Goal: Browse casually: Explore the website without a specific task or goal

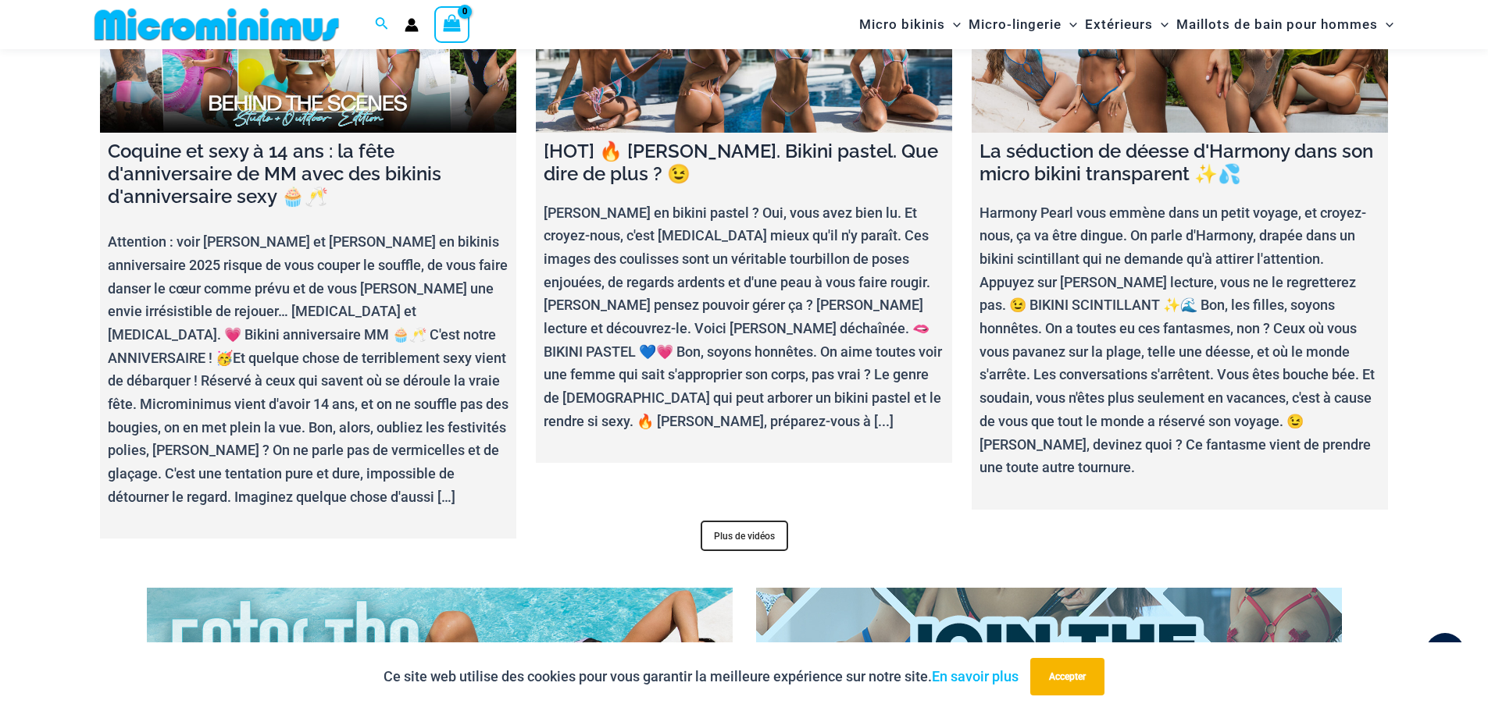
scroll to position [6155, 0]
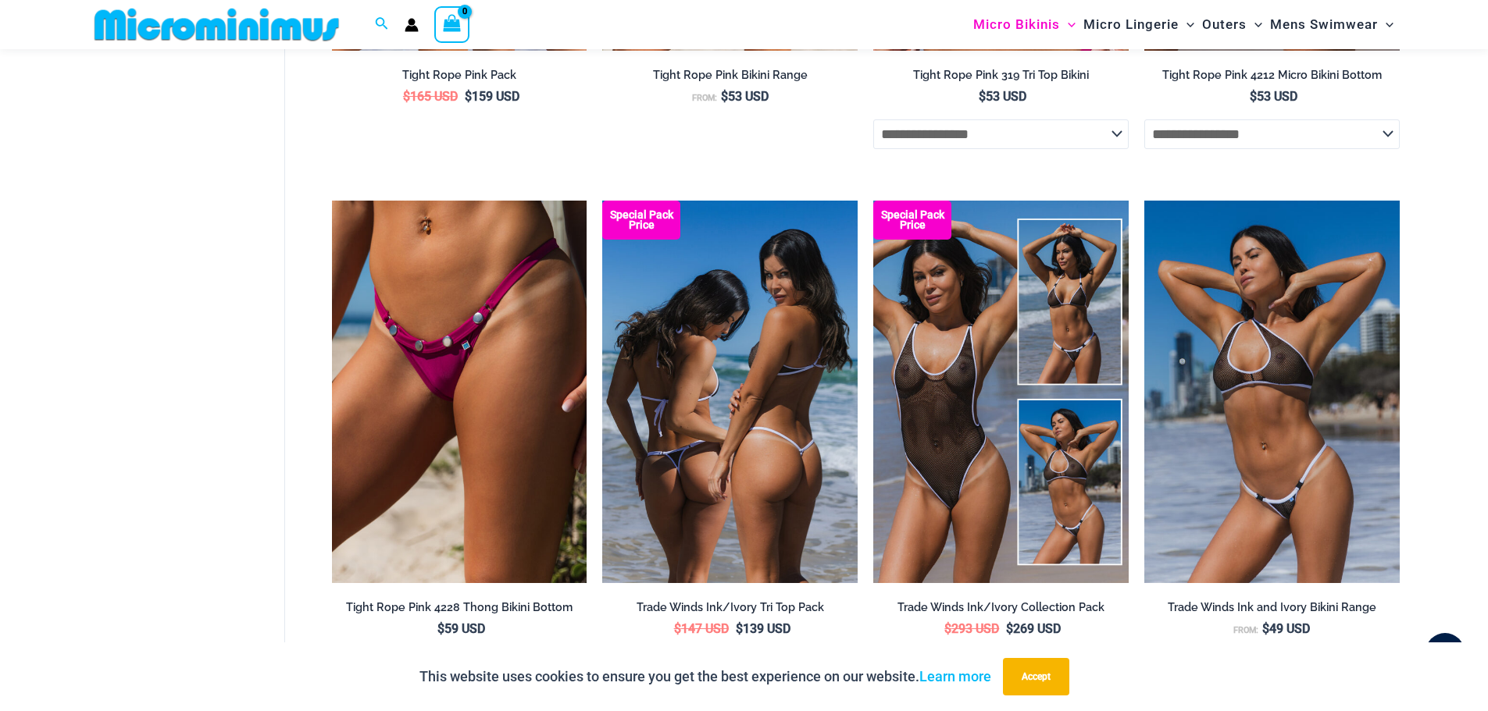
scroll to position [1001, 0]
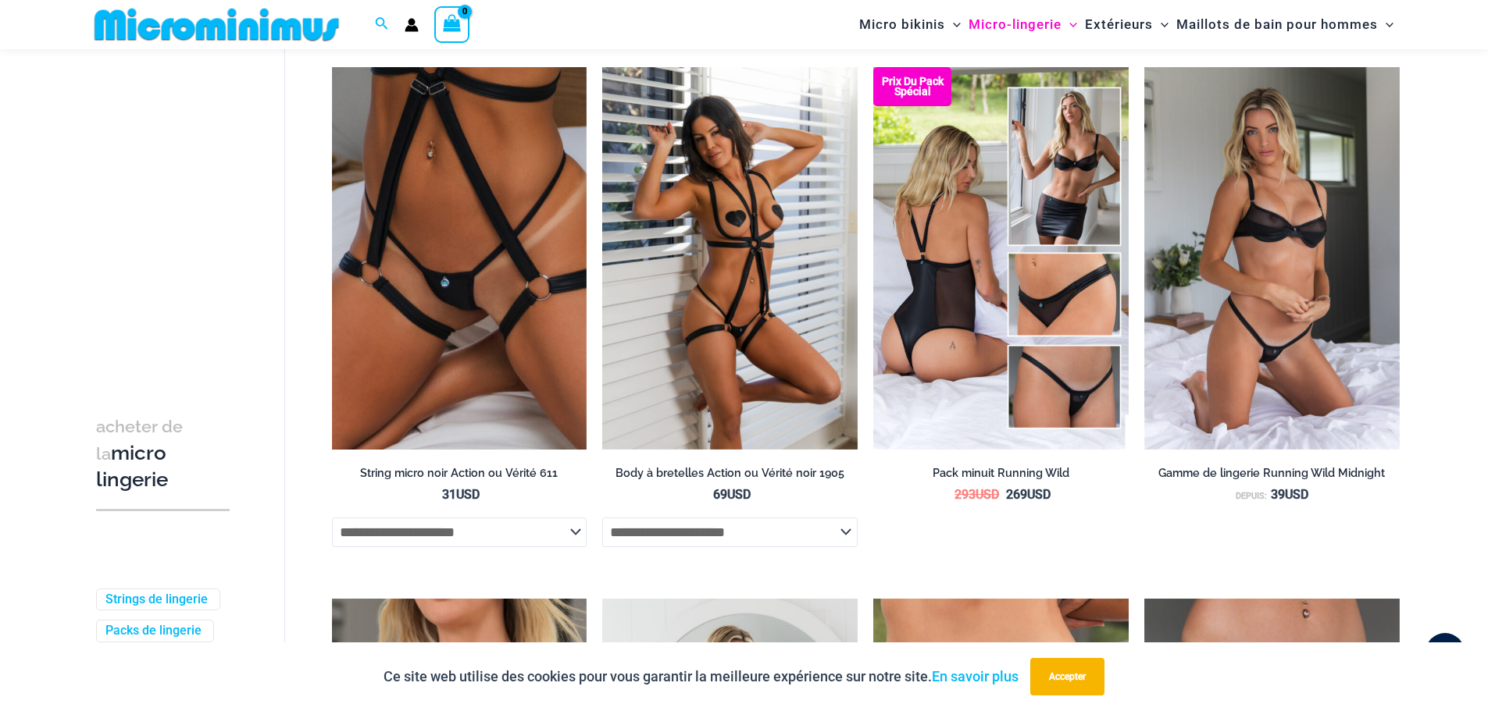
scroll to position [1470, 0]
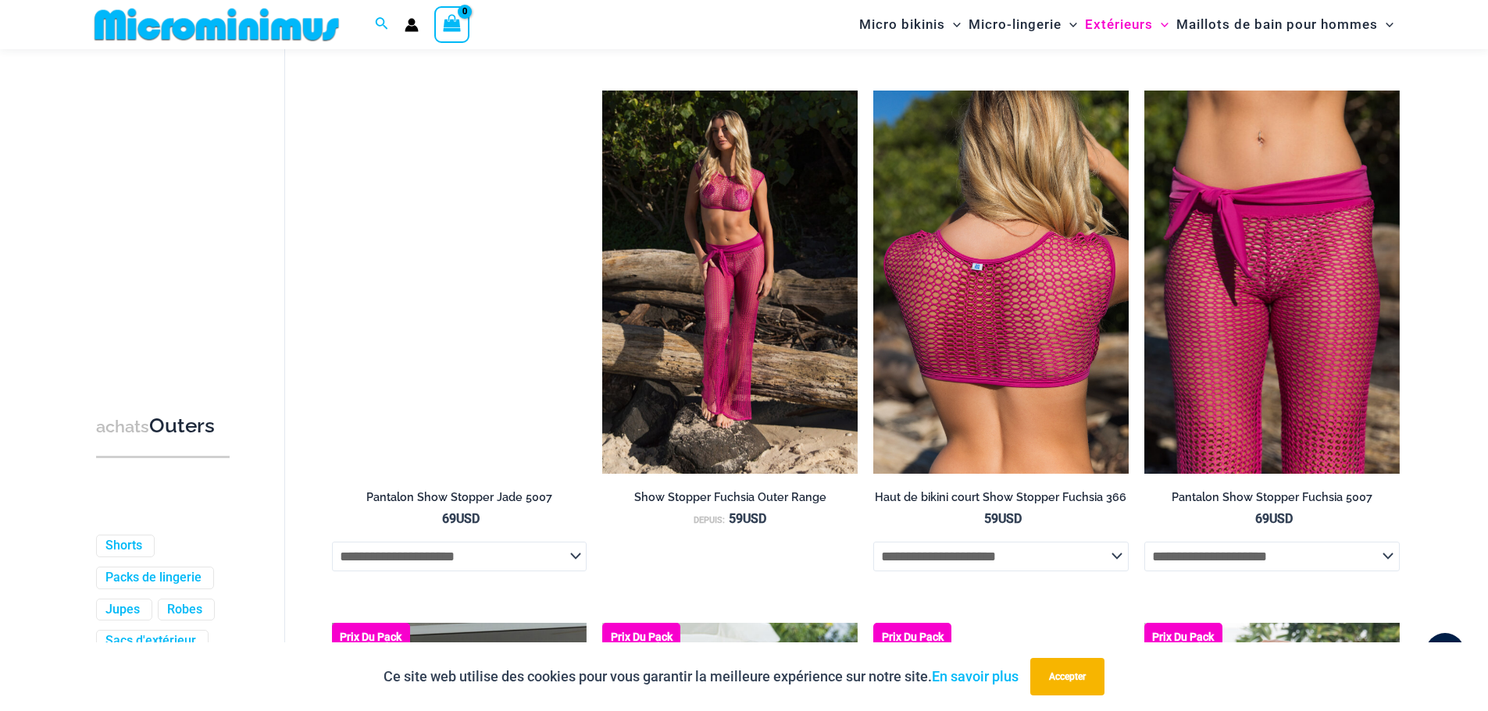
scroll to position [2016, 0]
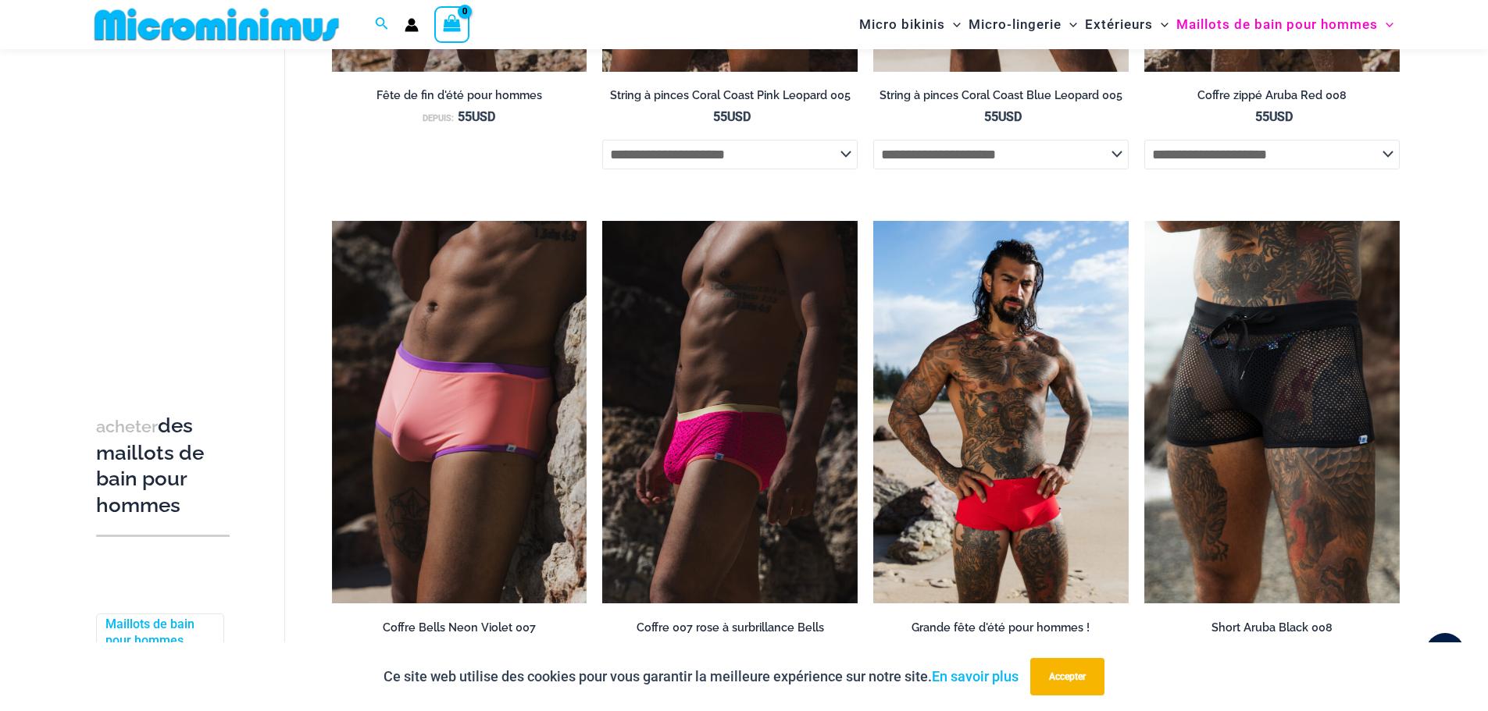
scroll to position [1548, 0]
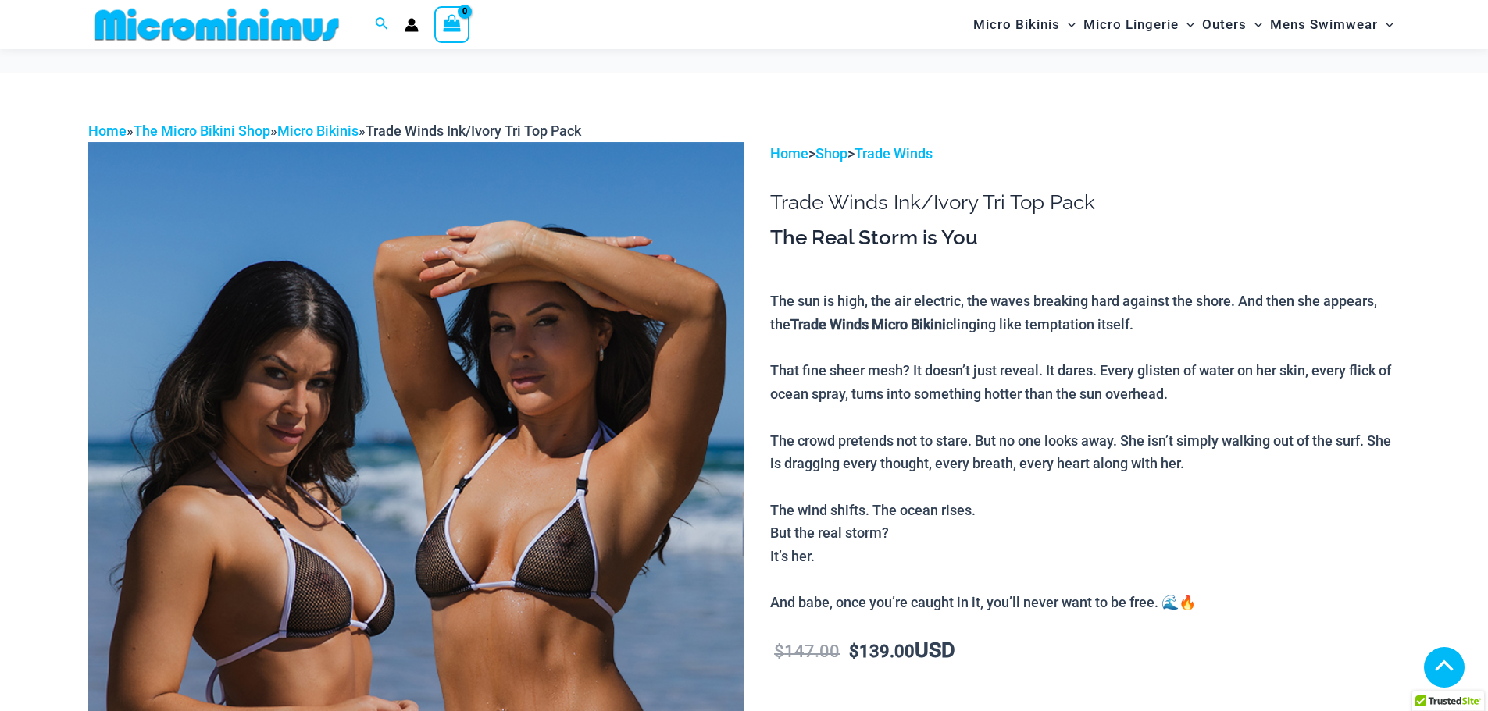
scroll to position [923, 0]
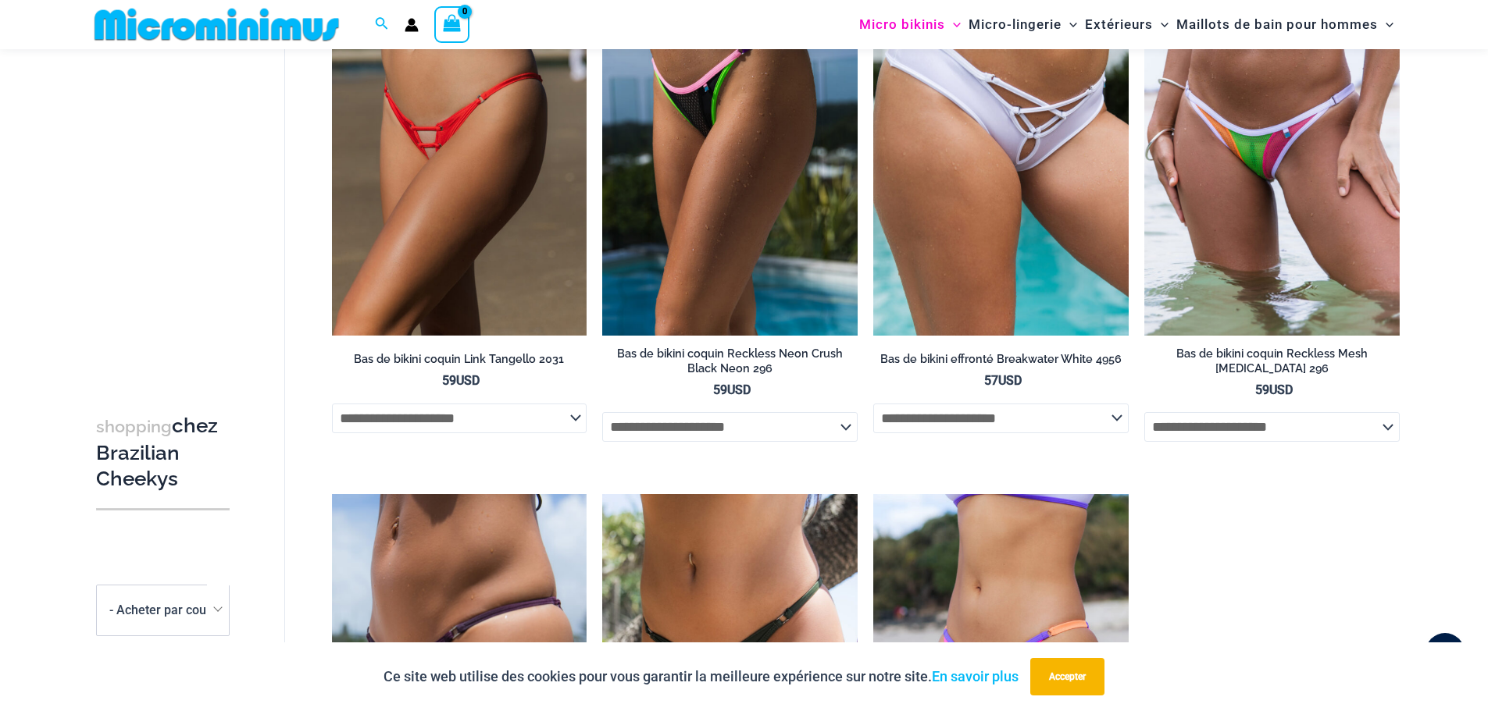
scroll to position [533, 0]
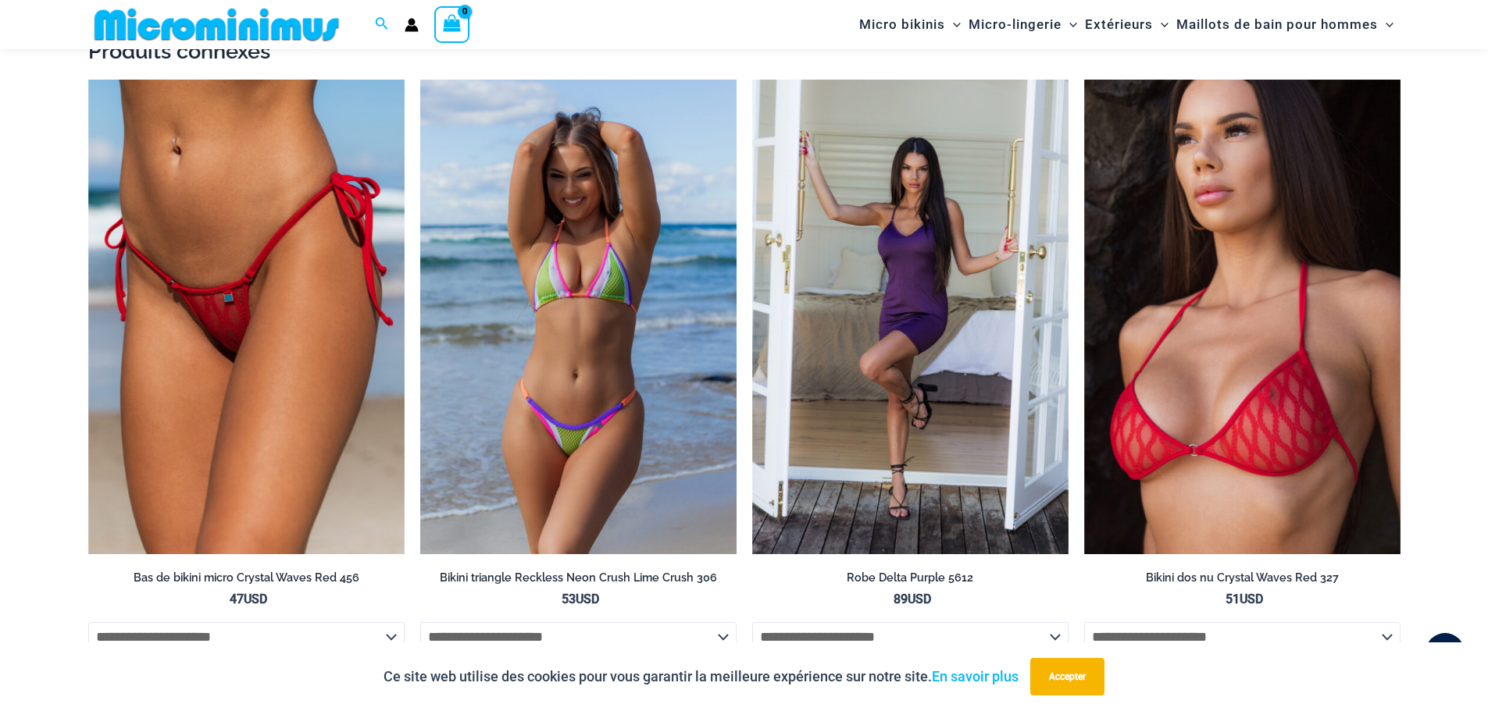
scroll to position [2250, 0]
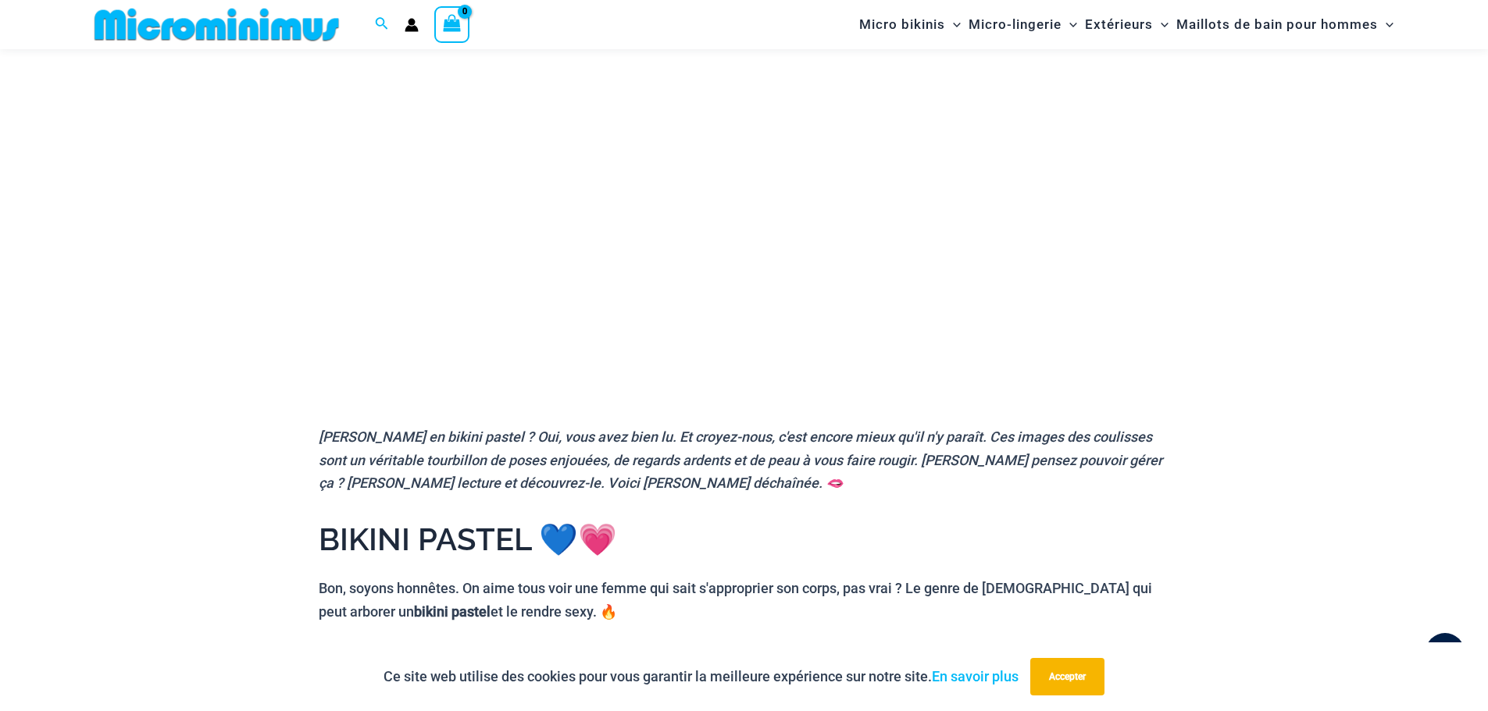
scroll to position [142, 0]
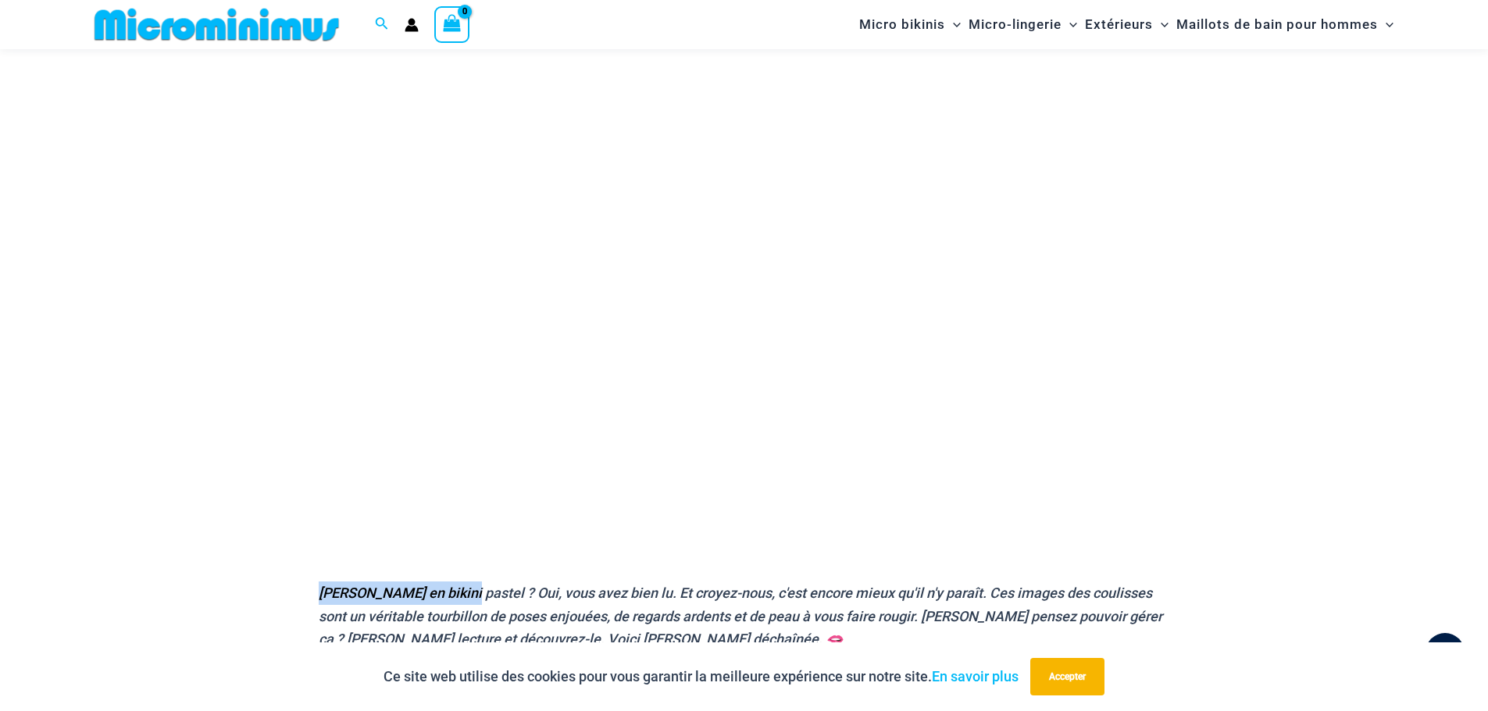
drag, startPoint x: 451, startPoint y: 593, endPoint x: 320, endPoint y: 593, distance: 131.2
click at [320, 593] on font "Olivia en bikini pastel ? Oui, vous avez bien lu. Et croyez-nous, c'est encore …" at bounding box center [740, 616] width 843 height 62
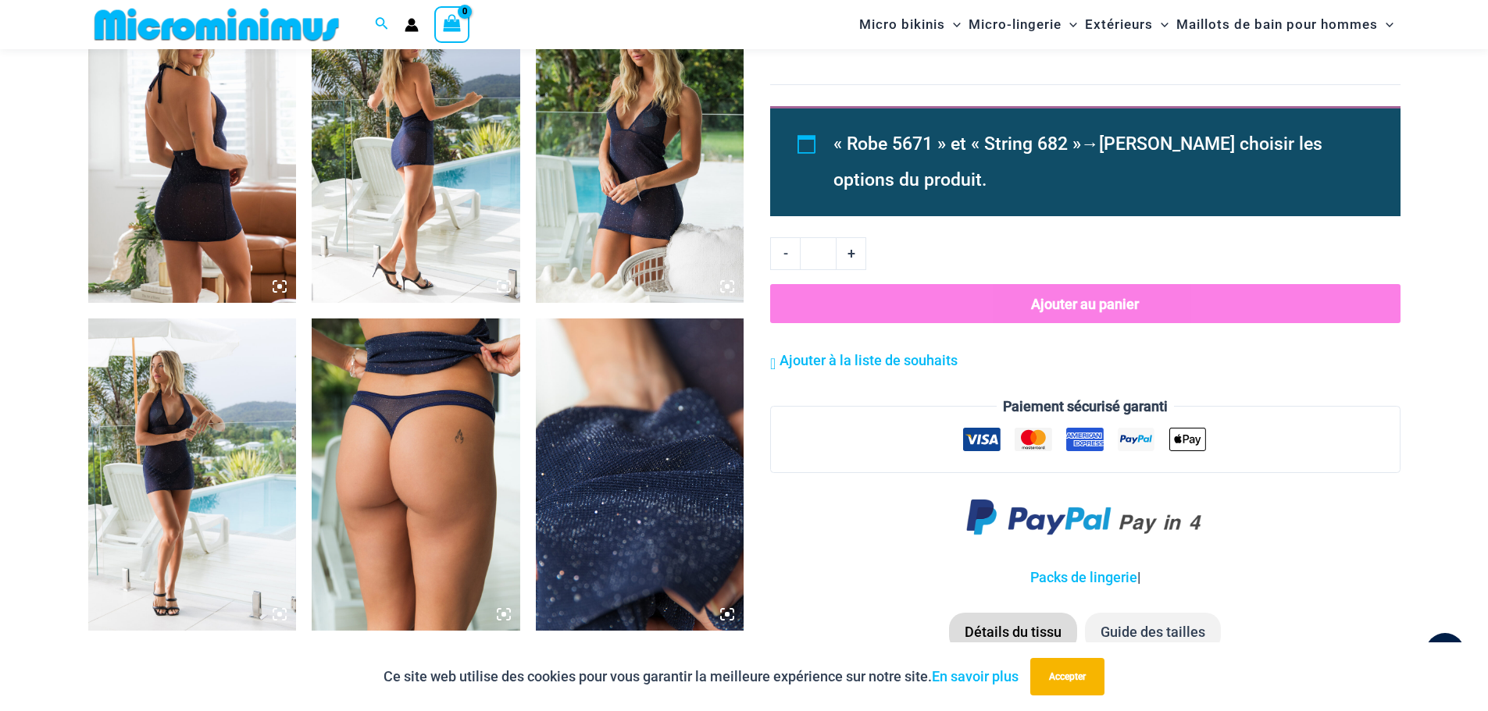
scroll to position [1626, 0]
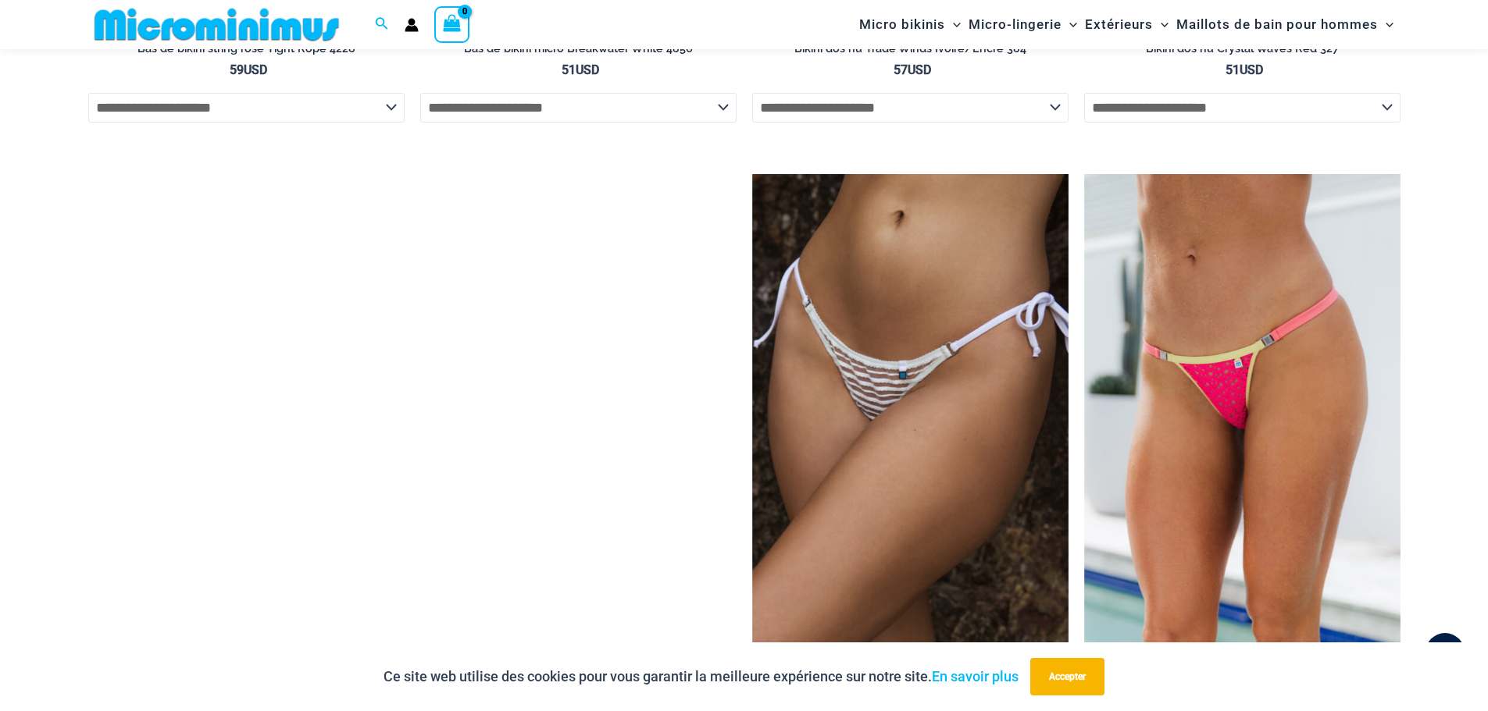
scroll to position [4983, 0]
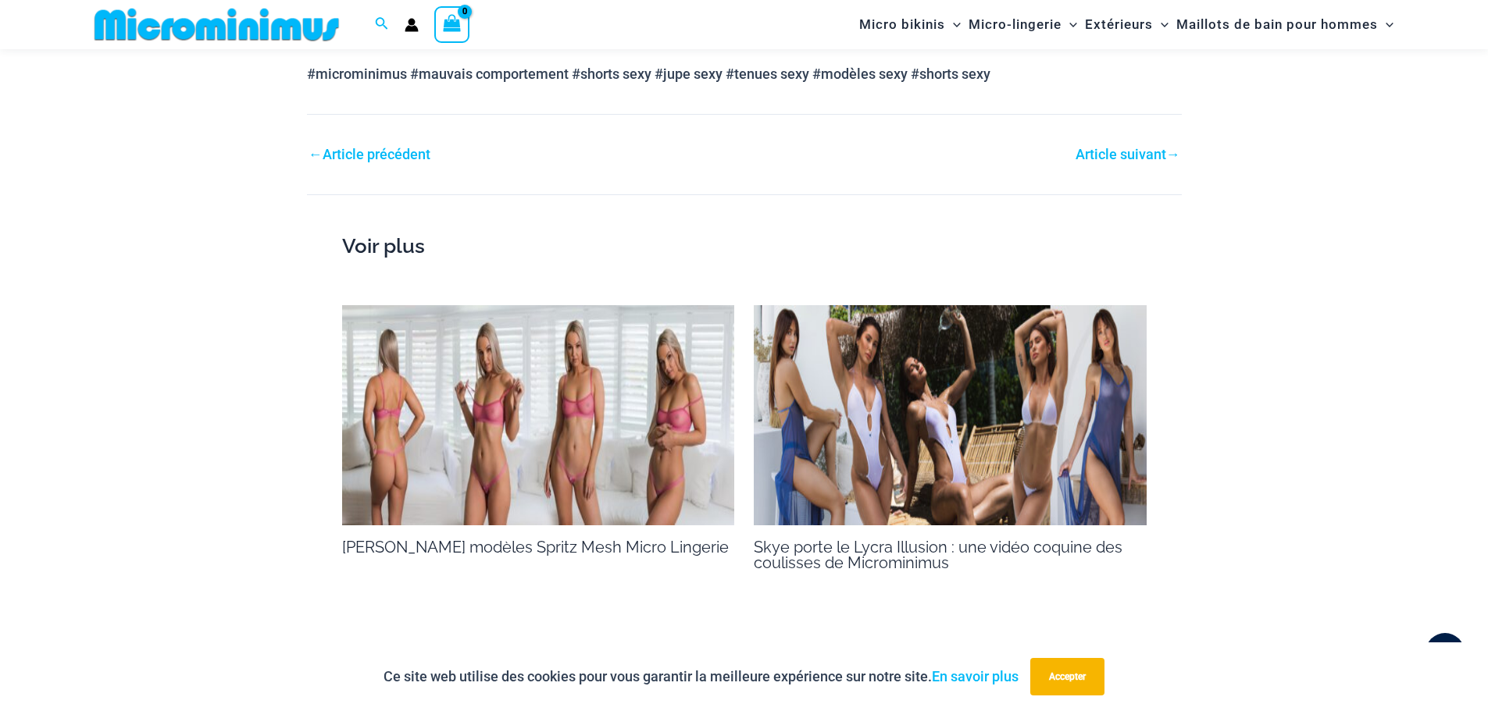
scroll to position [2485, 0]
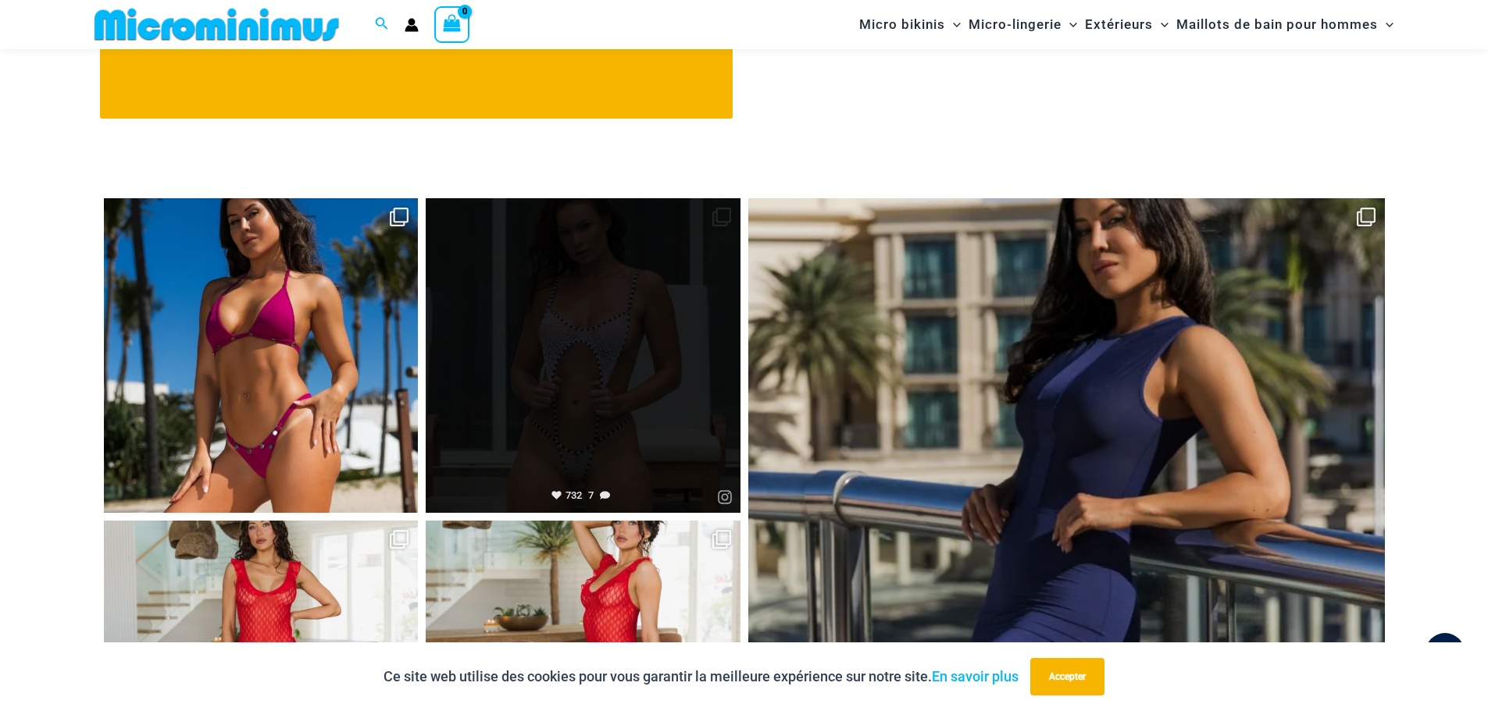
scroll to position [7482, 0]
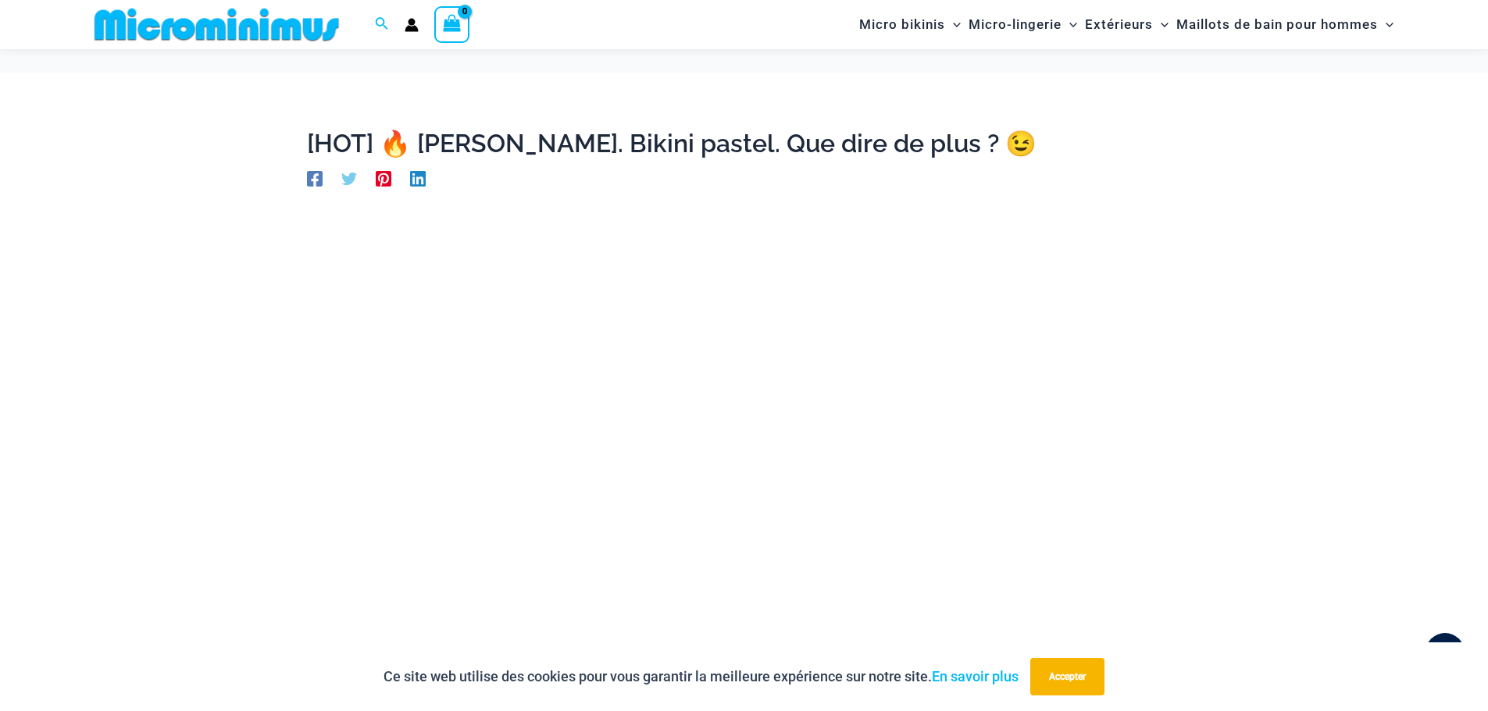
scroll to position [142, 0]
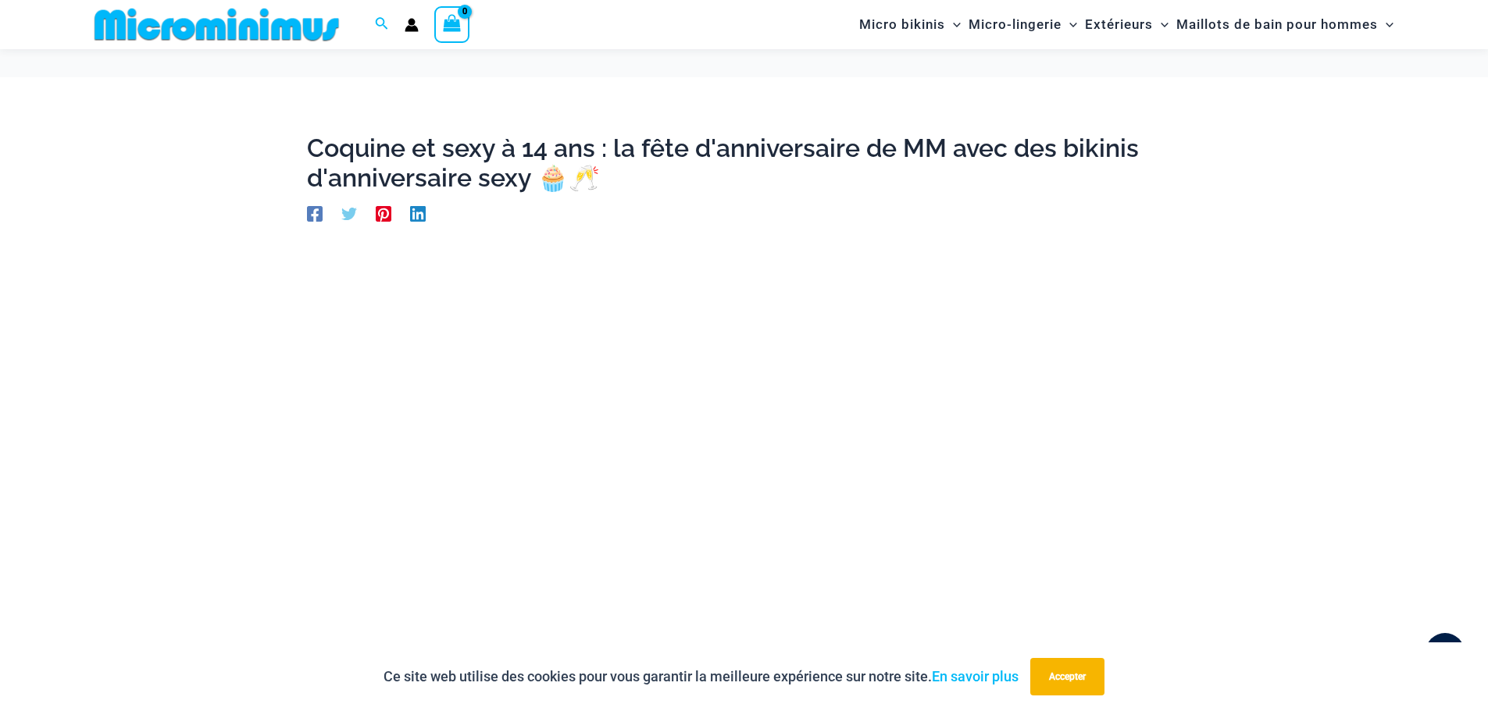
scroll to position [298, 0]
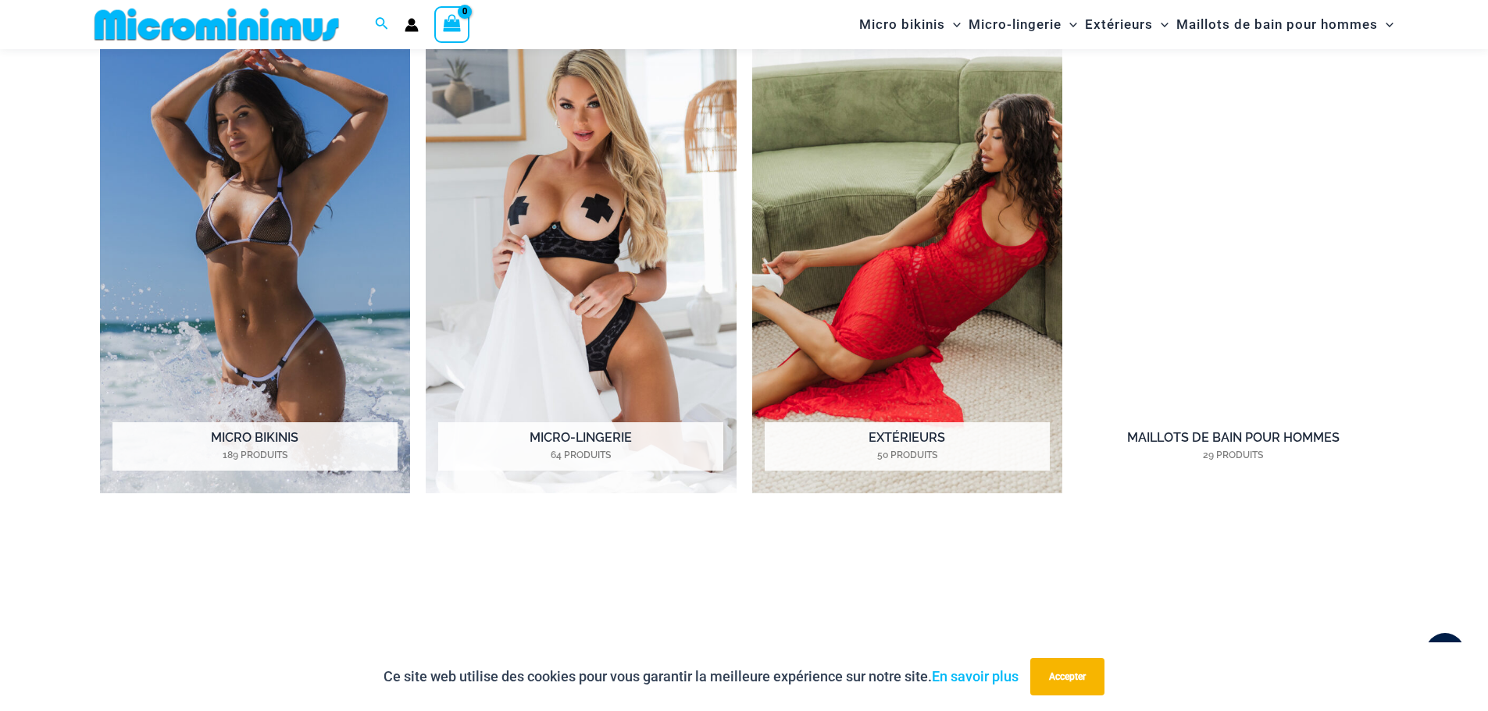
scroll to position [1472, 0]
